Goal: Task Accomplishment & Management: Complete application form

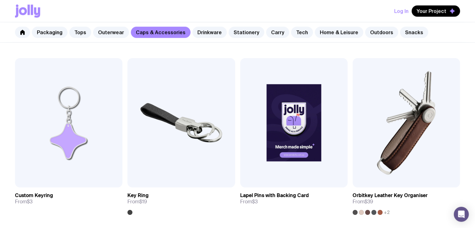
click at [24, 8] on icon at bounding box center [23, 11] width 8 height 8
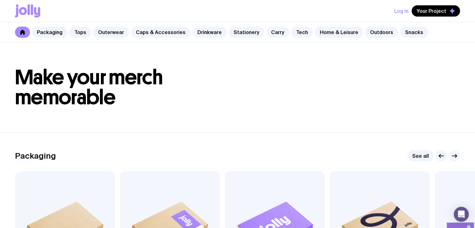
drag, startPoint x: 475, startPoint y: 9, endPoint x: 480, endPoint y: 23, distance: 14.6
click at [475, 23] on html "Log In Your Project Packaging Tops Outerwear Caps & Accessories Drinkware Stati…" at bounding box center [237, 114] width 475 height 228
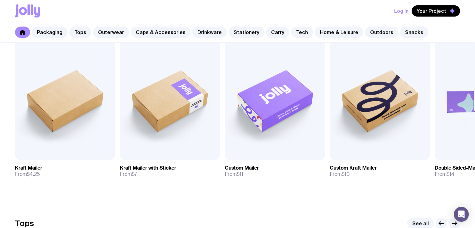
scroll to position [112, 0]
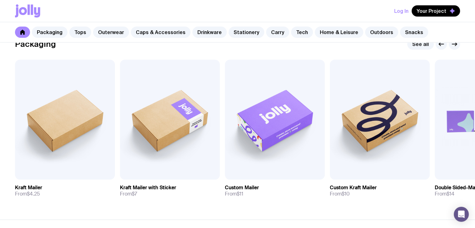
drag, startPoint x: 447, startPoint y: 205, endPoint x: 388, endPoint y: 202, distance: 58.5
click at [388, 202] on section "Packaging See all Add to wishlist View Kraft Mailer From $4.25 Add to wishlist …" at bounding box center [237, 120] width 475 height 199
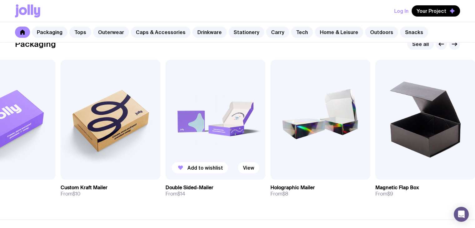
drag, startPoint x: 461, startPoint y: 112, endPoint x: 191, endPoint y: 102, distance: 270.7
click at [191, 102] on img at bounding box center [216, 120] width 100 height 120
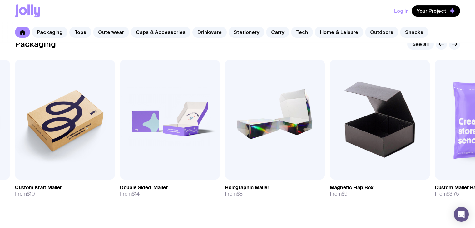
drag, startPoint x: 409, startPoint y: 139, endPoint x: 386, endPoint y: 202, distance: 66.8
click at [386, 202] on section "Packaging See all Add to wishlist View Kraft Mailer From $4.25 Add to wishlist …" at bounding box center [237, 120] width 475 height 199
drag, startPoint x: 386, startPoint y: 132, endPoint x: 380, endPoint y: 207, distance: 74.4
click at [380, 207] on section "Packaging See all Add to wishlist View Kraft Mailer From $4.25 Add to wishlist …" at bounding box center [237, 120] width 475 height 199
click at [432, 8] on span "Your Project" at bounding box center [432, 11] width 30 height 6
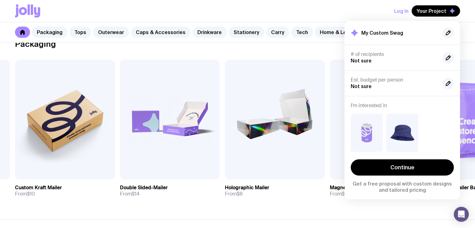
click at [405, 11] on button "Log In" at bounding box center [401, 10] width 14 height 11
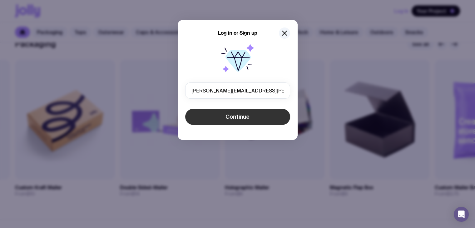
click at [239, 117] on span "Continue" at bounding box center [238, 116] width 24 height 7
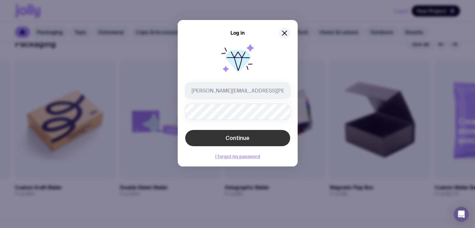
click at [246, 144] on button "Continue" at bounding box center [237, 138] width 105 height 16
